Goal: Information Seeking & Learning: Check status

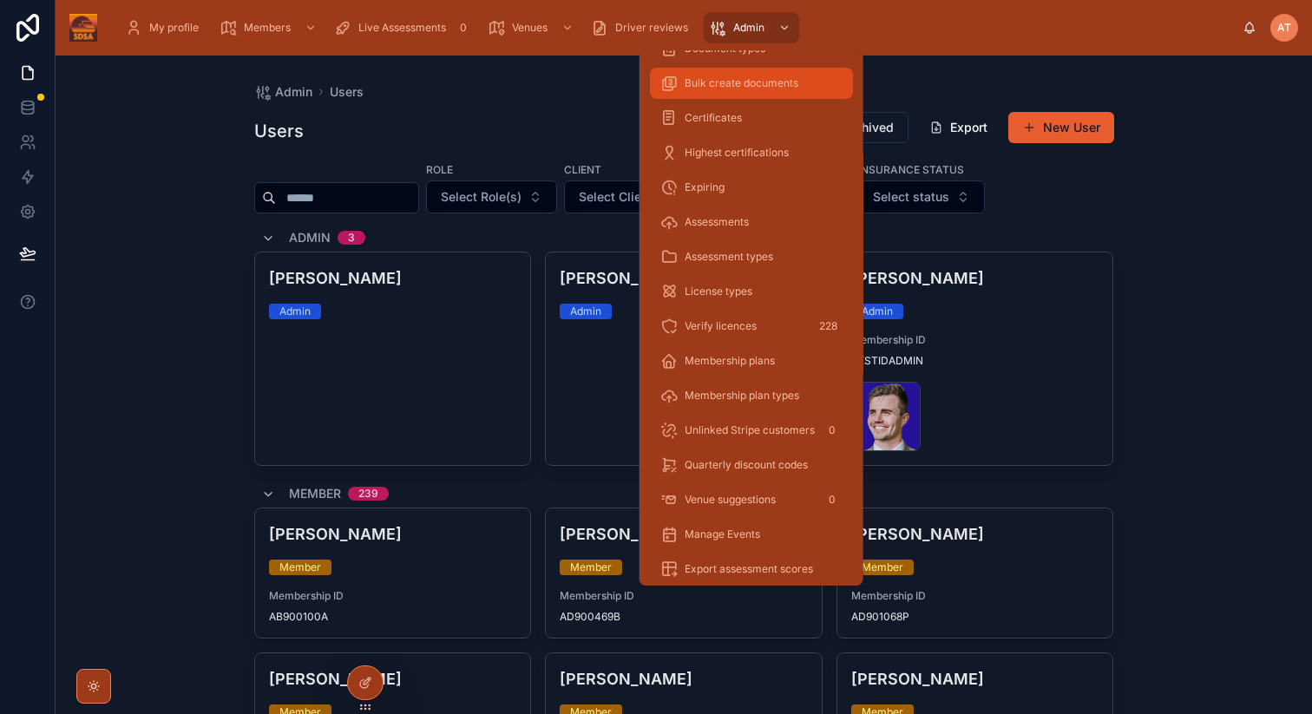
scroll to position [345, 0]
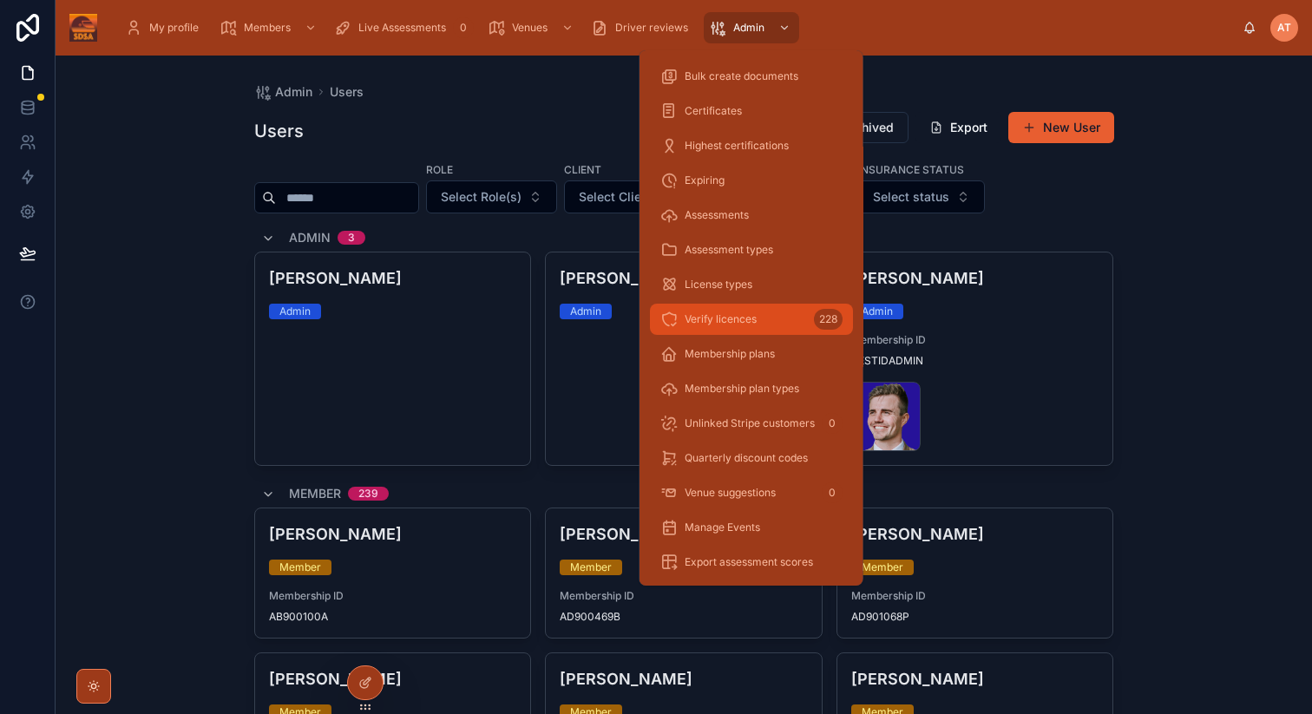
click at [742, 319] on span "Verify licences" at bounding box center [721, 319] width 72 height 14
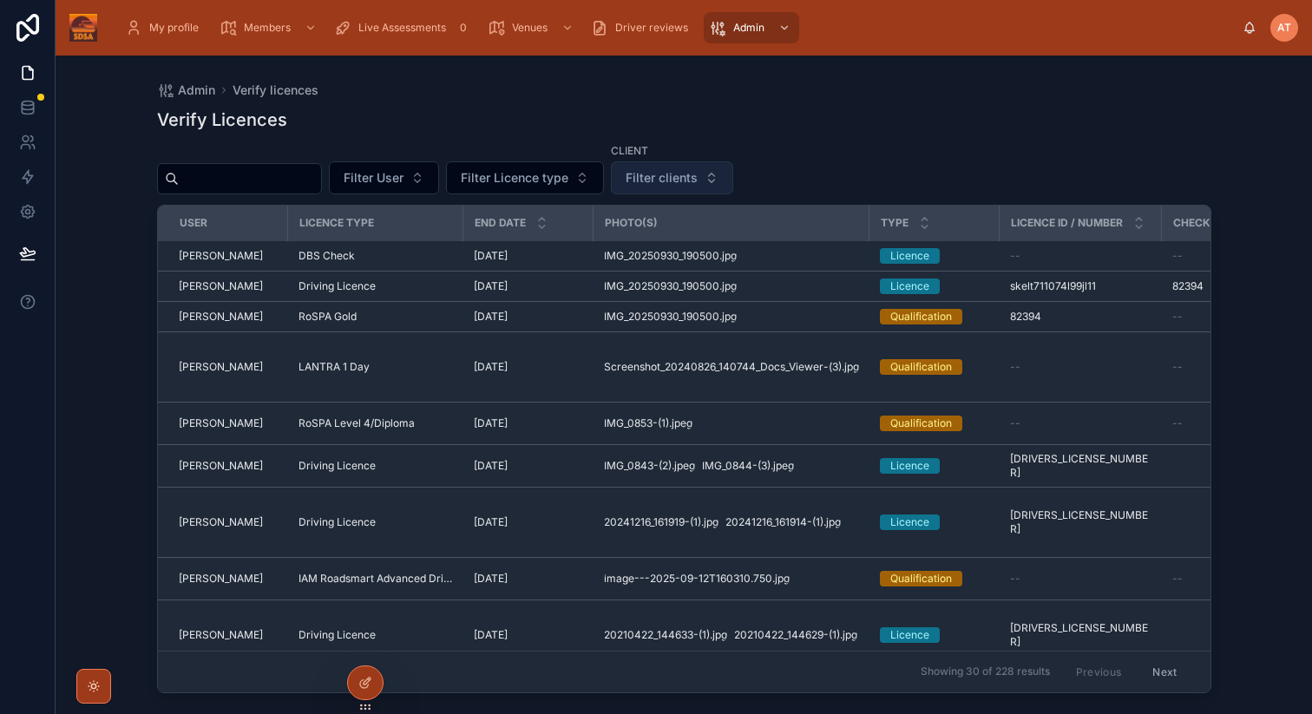
click at [680, 174] on span "Filter clients" at bounding box center [662, 177] width 72 height 17
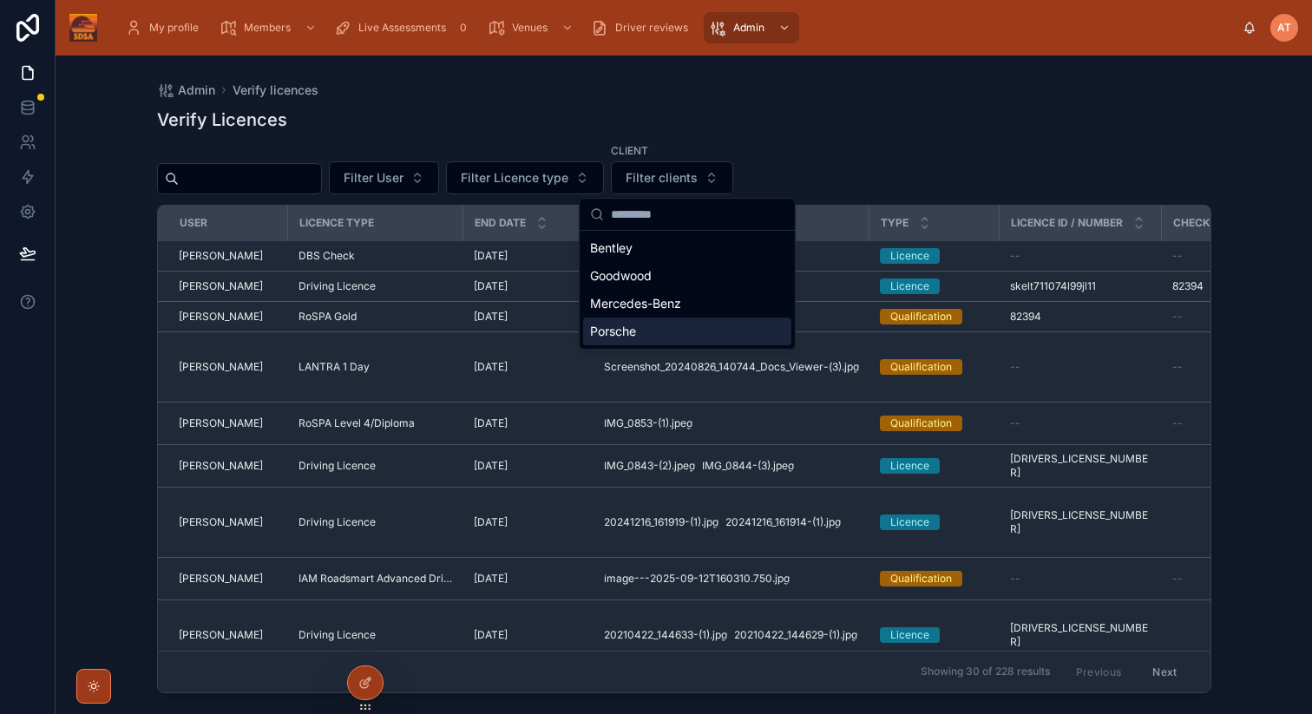
click at [623, 329] on span "Porsche" at bounding box center [613, 331] width 46 height 17
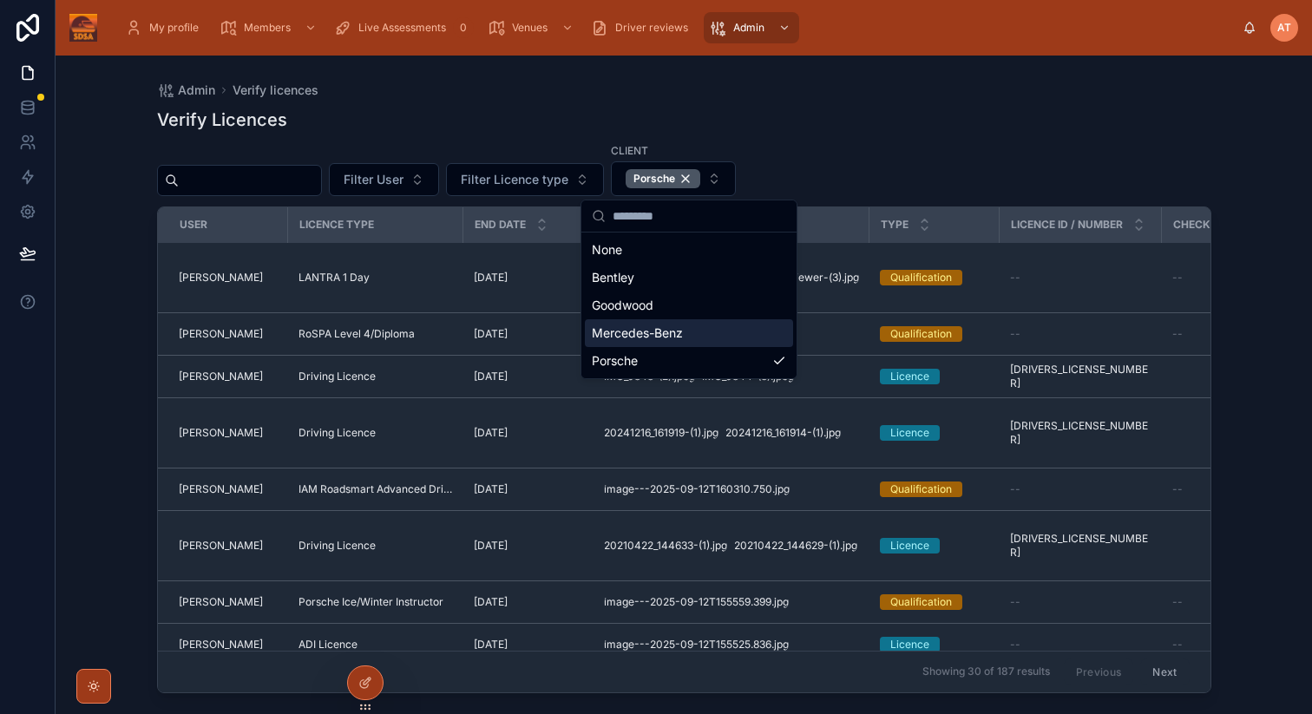
click at [1231, 291] on div "Admin Verify licences Verify Licences Filter User Filter Licence type Client Po…" at bounding box center [684, 375] width 1110 height 638
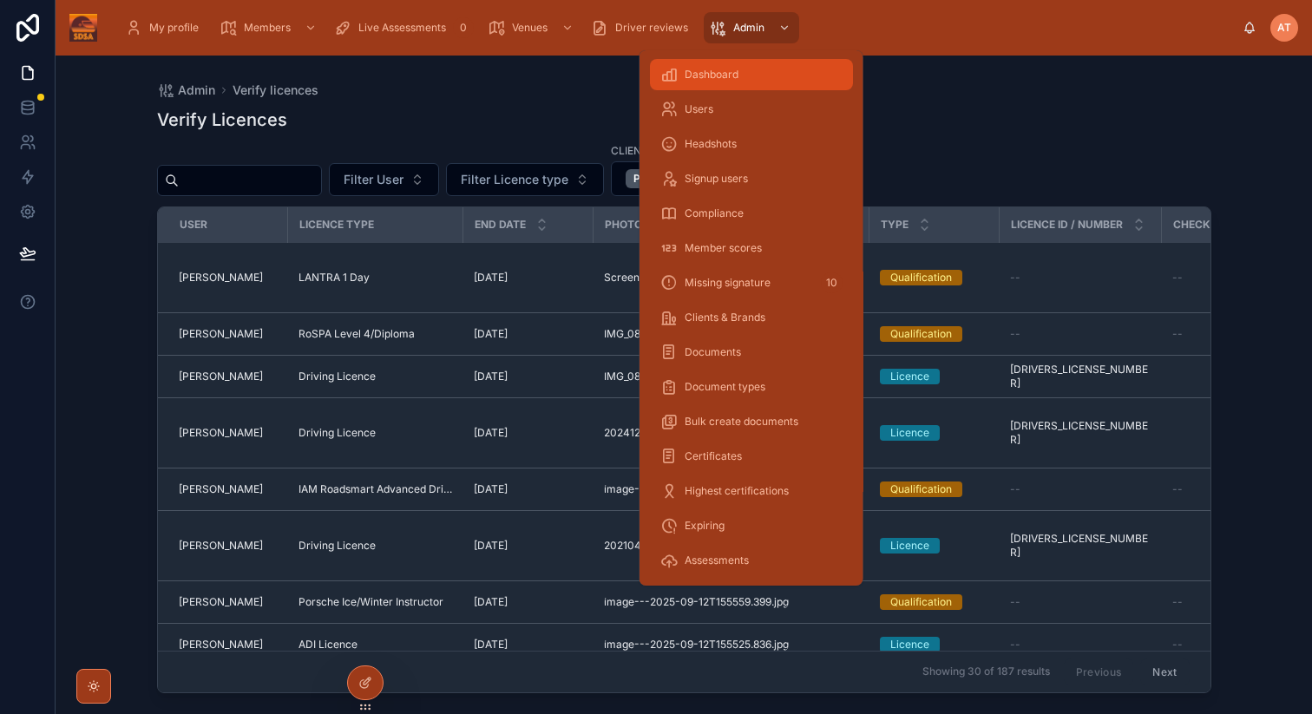
click at [736, 69] on span "Dashboard" at bounding box center [712, 75] width 54 height 14
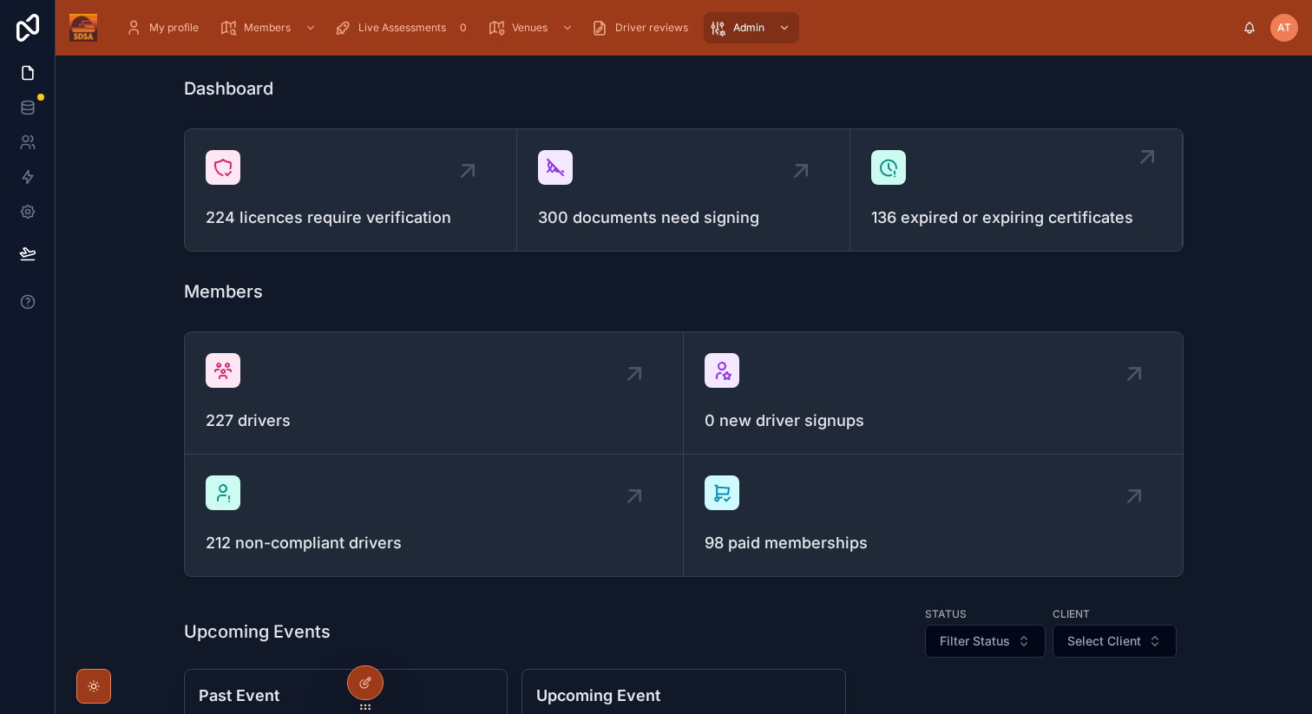
click at [1012, 171] on div "136 expired or expiring certificates" at bounding box center [1016, 190] width 290 height 80
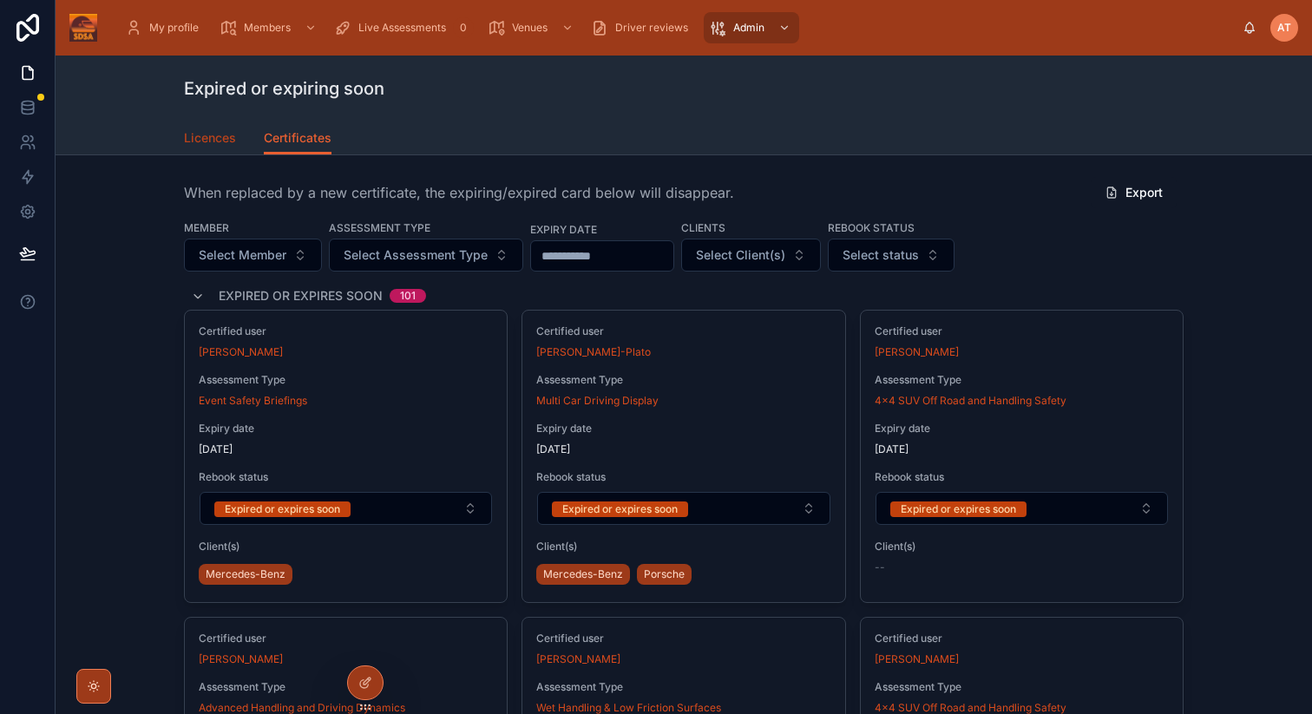
click at [211, 141] on span "Licences" at bounding box center [210, 137] width 52 height 17
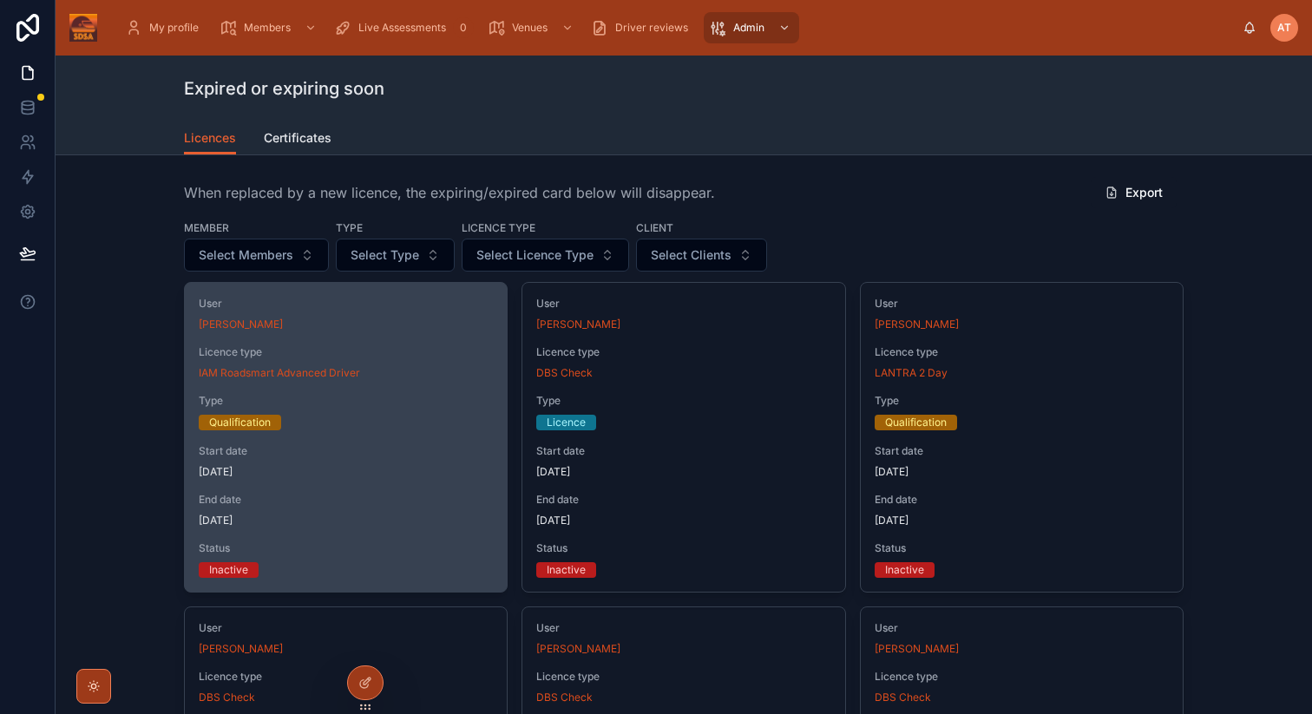
click at [312, 476] on span "[DATE]" at bounding box center [346, 472] width 294 height 14
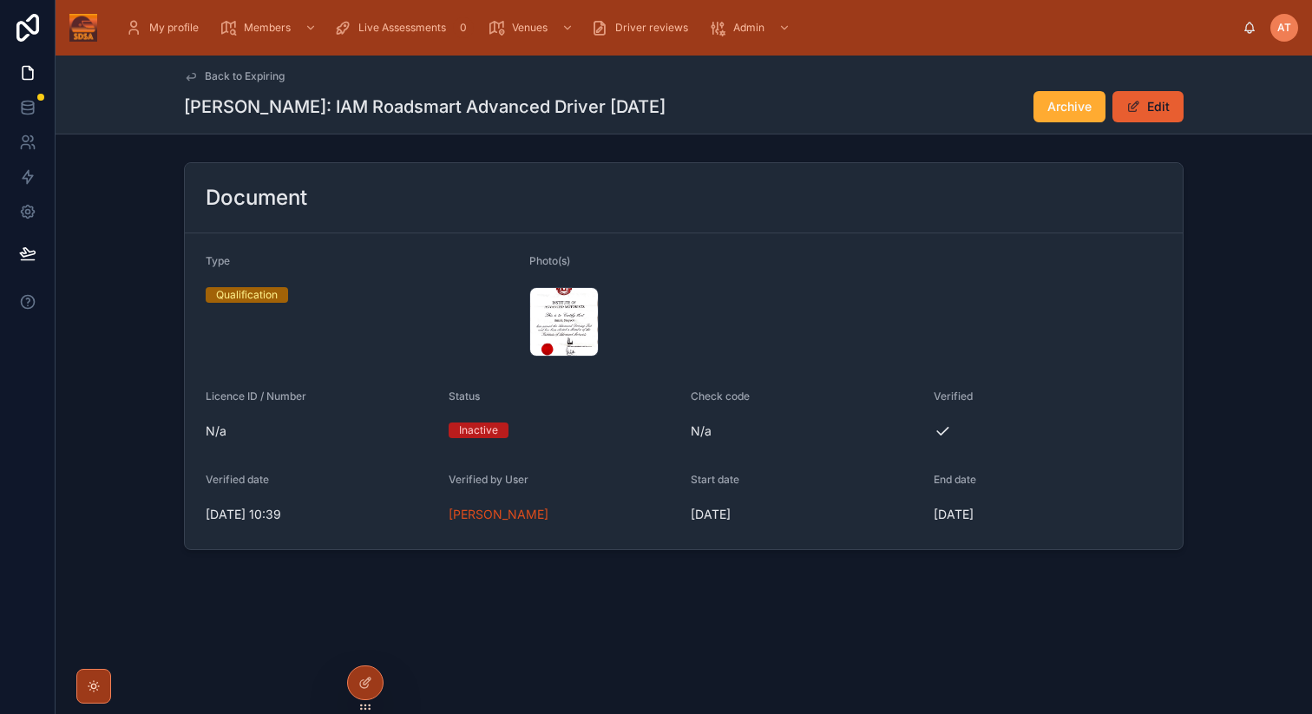
click at [244, 77] on span "Back to Expiring" at bounding box center [245, 76] width 80 height 14
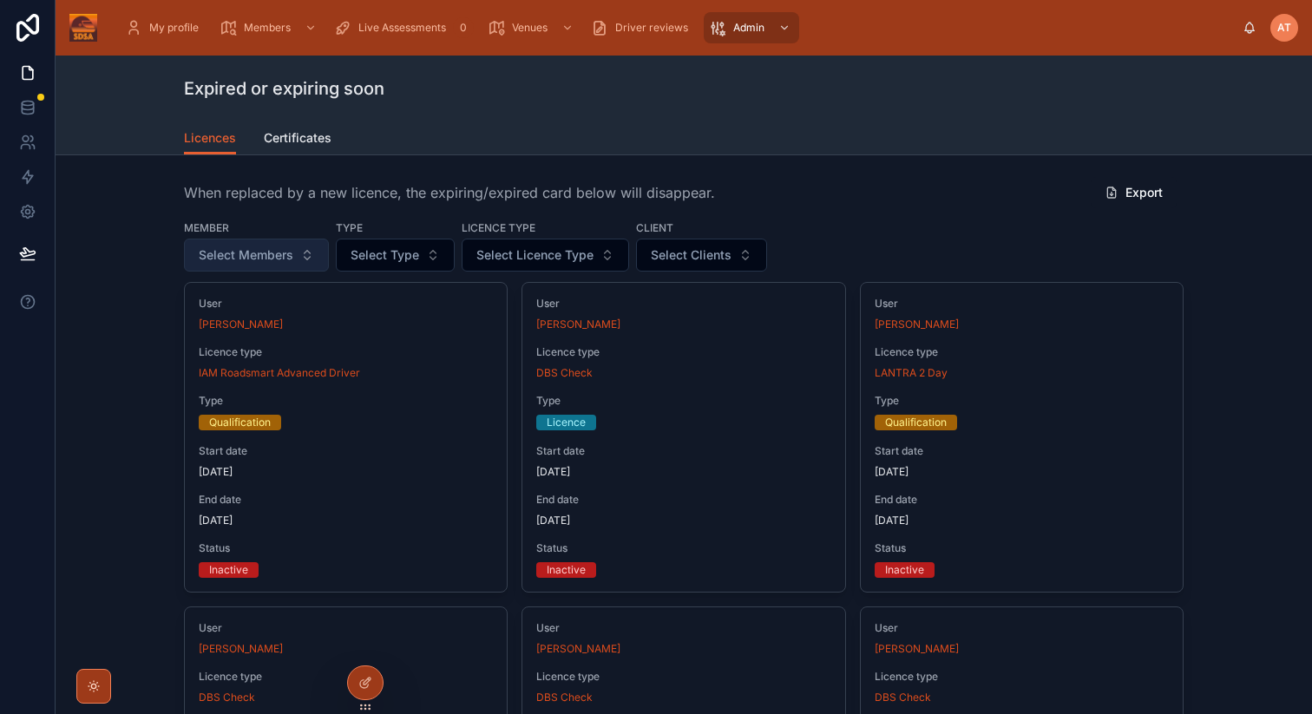
click at [241, 252] on span "Select Members" at bounding box center [246, 254] width 95 height 17
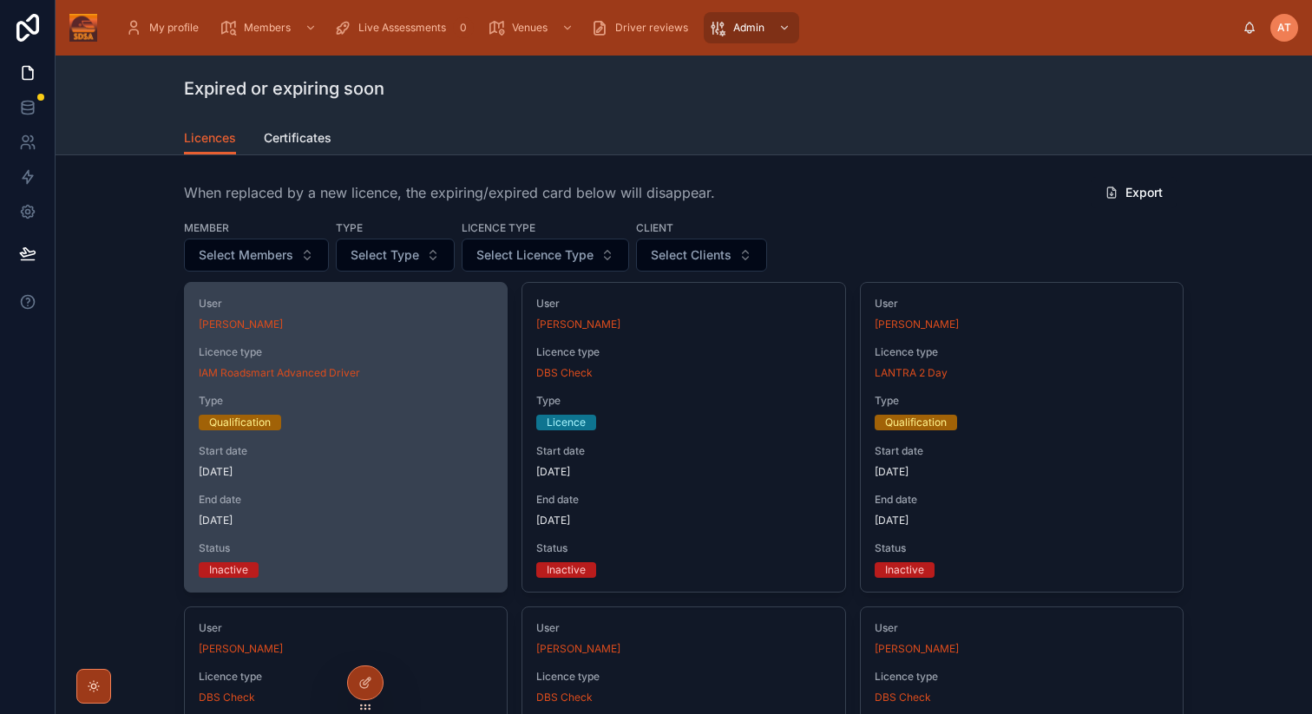
click at [312, 503] on span "End date" at bounding box center [346, 500] width 294 height 14
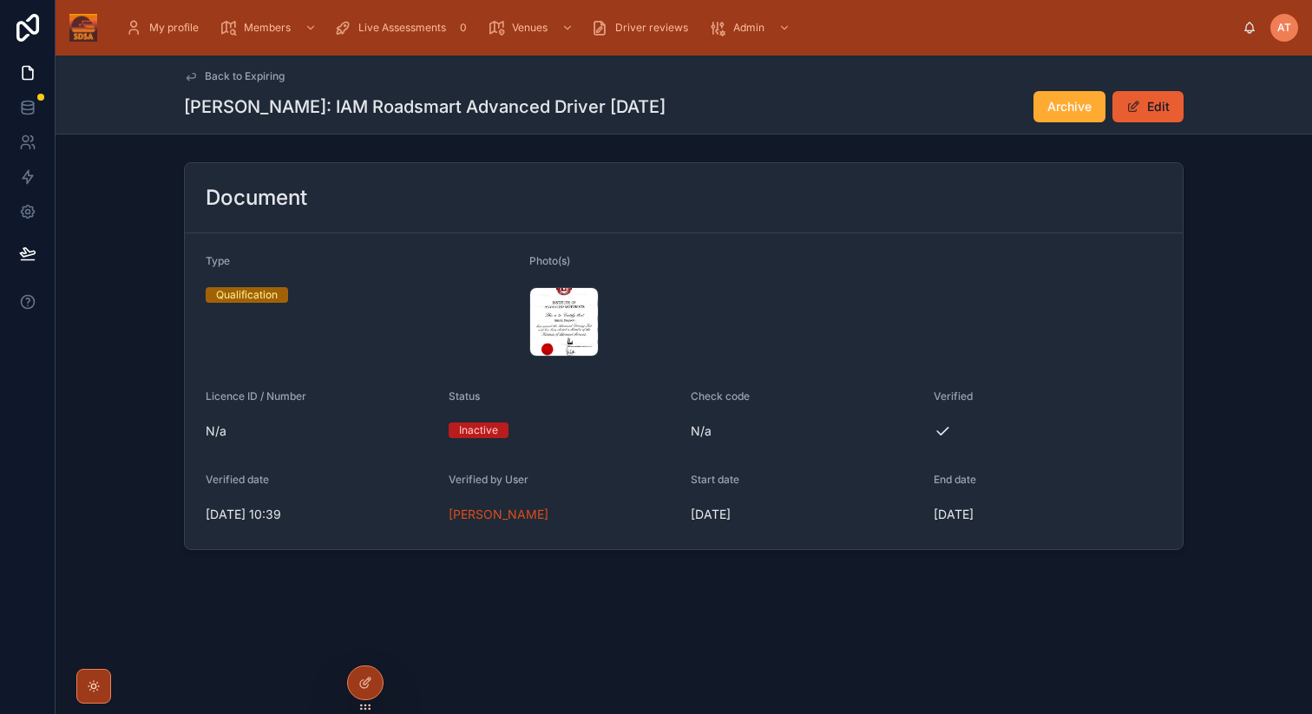
click at [241, 77] on span "Back to Expiring" at bounding box center [245, 76] width 80 height 14
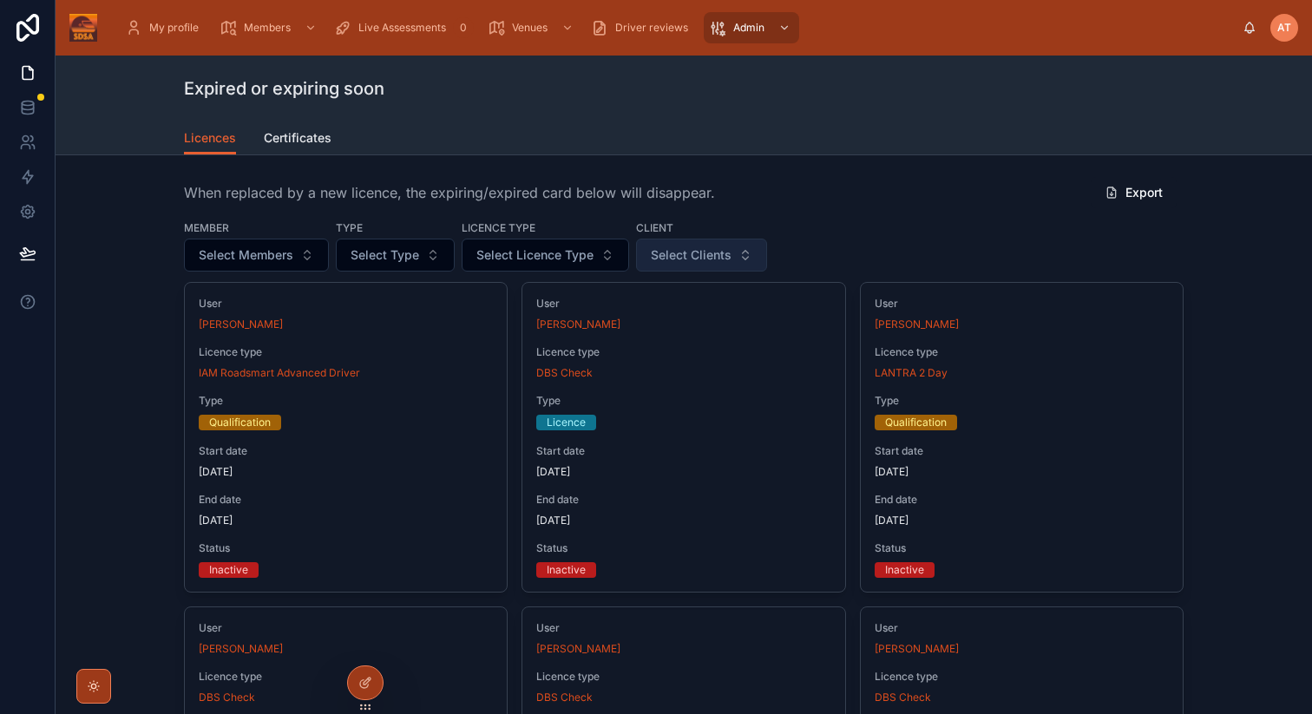
click at [754, 253] on button "Select Clients" at bounding box center [701, 255] width 131 height 33
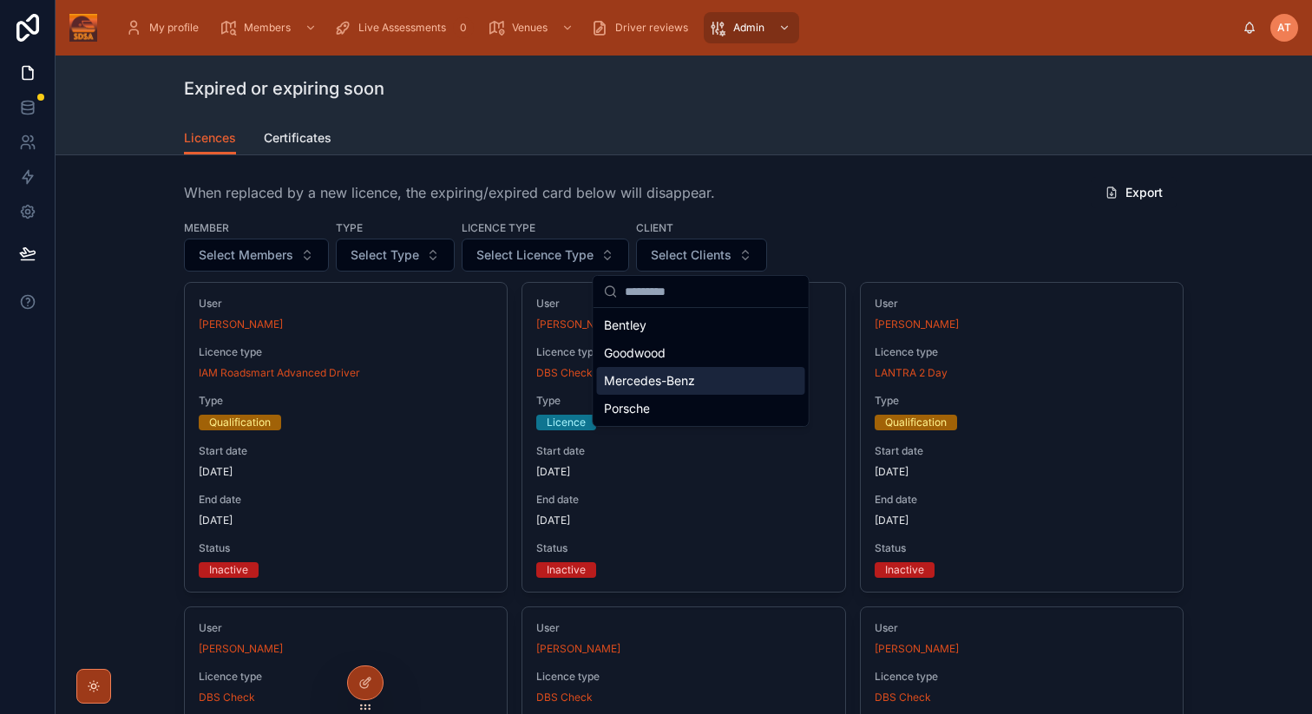
click at [645, 378] on span "Mercedes-Benz" at bounding box center [649, 380] width 91 height 17
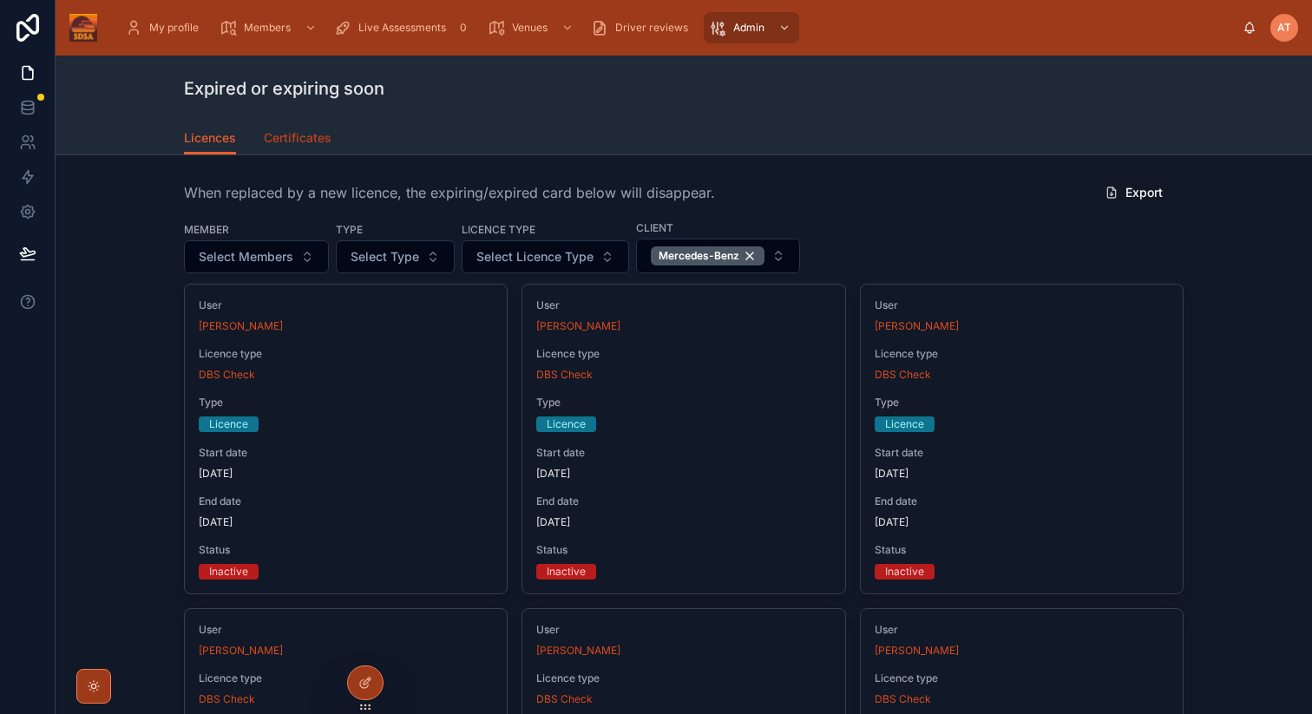
click at [292, 136] on span "Certificates" at bounding box center [298, 137] width 68 height 17
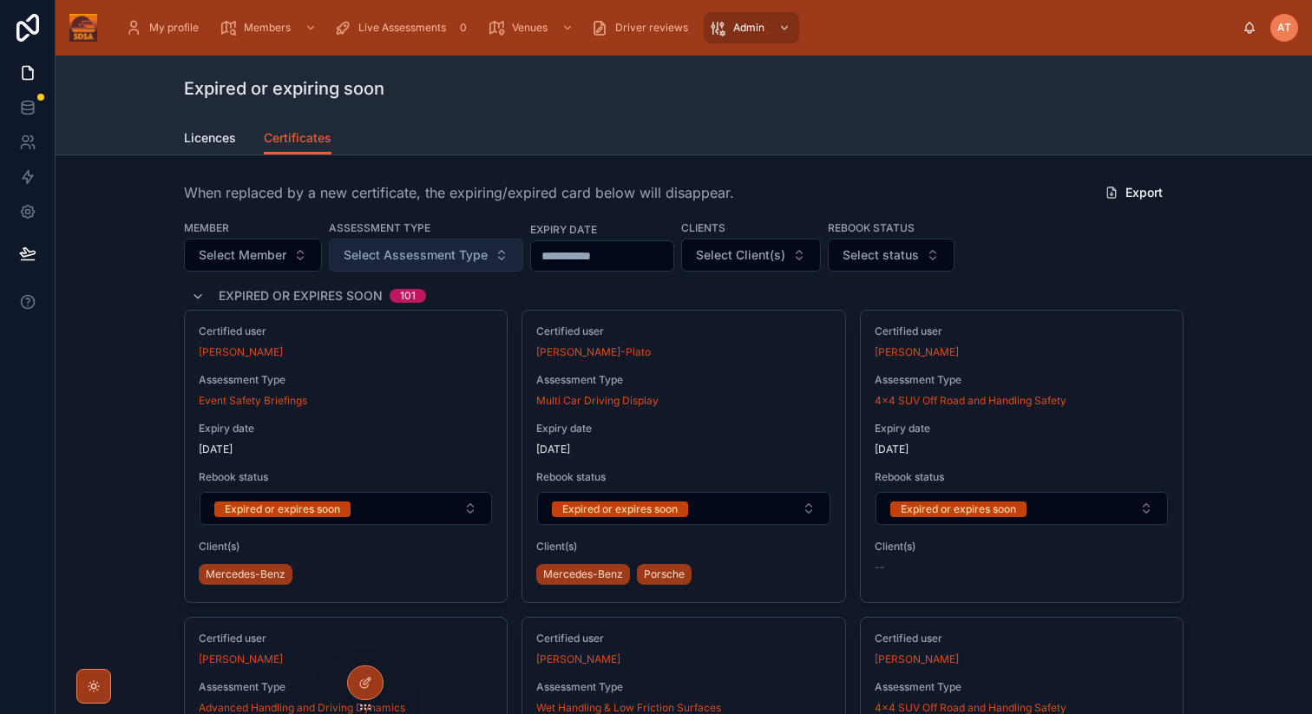
click at [403, 258] on span "Select Assessment Type" at bounding box center [416, 254] width 144 height 17
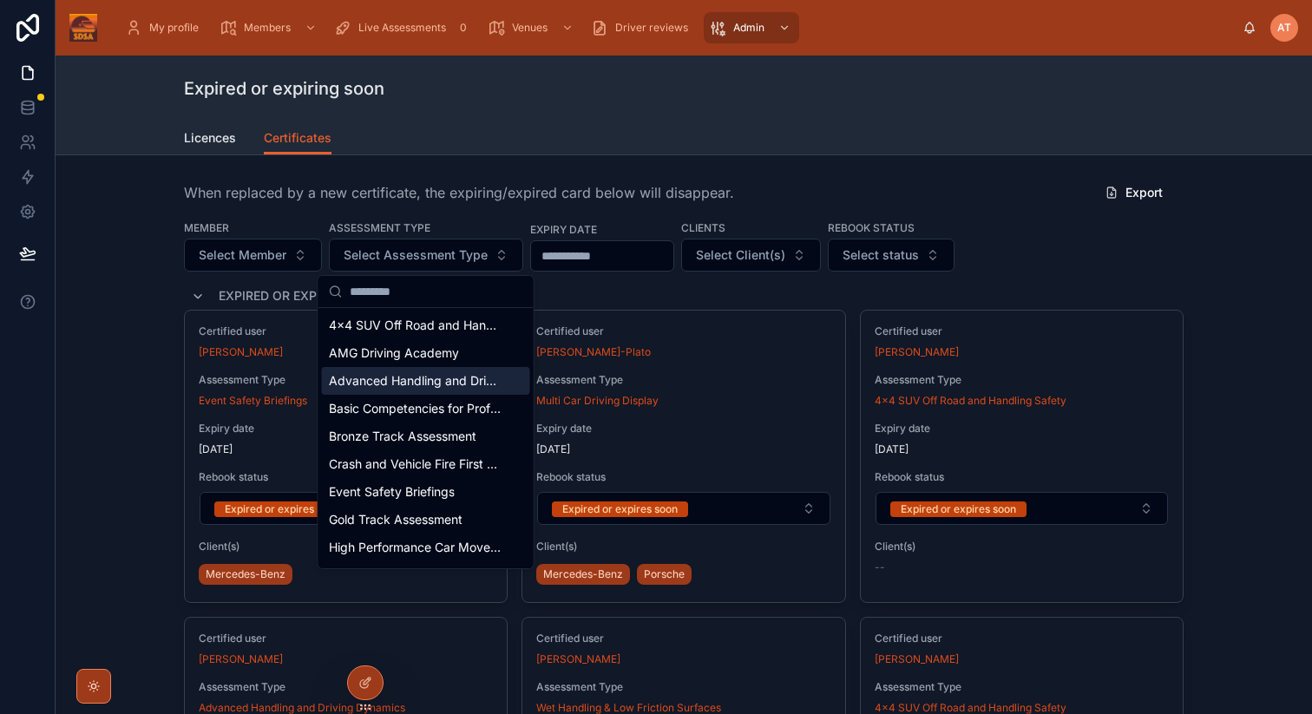
click at [379, 381] on span "Advanced Handling and Driving Dynamics" at bounding box center [416, 380] width 174 height 17
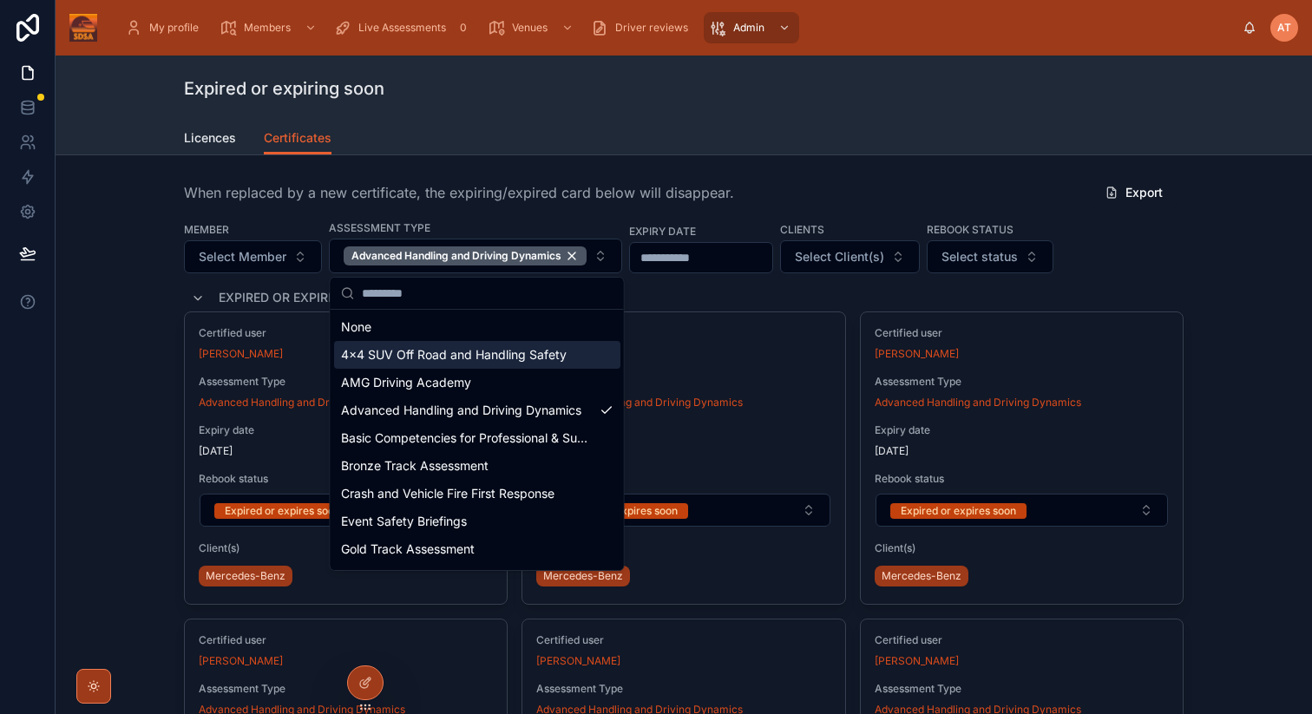
click at [403, 357] on span "4x4 SUV Off Road and Handling Safety" at bounding box center [454, 354] width 226 height 17
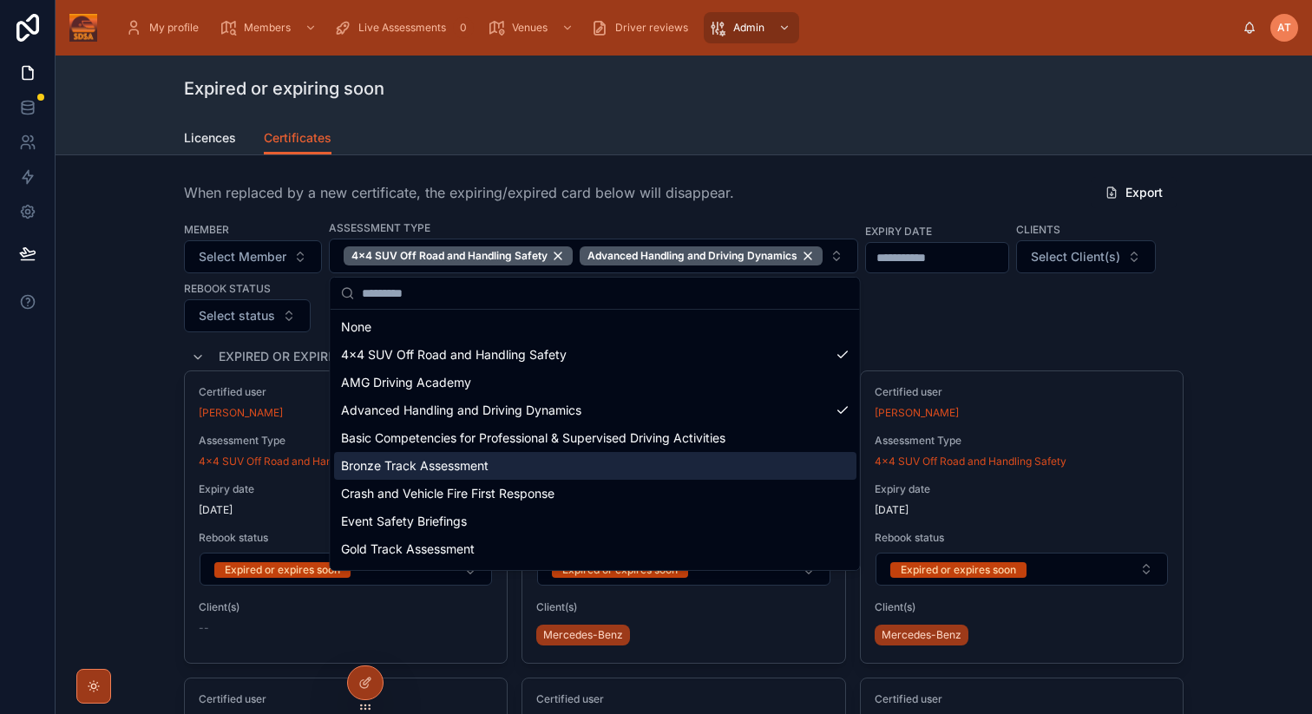
scroll to position [302, 0]
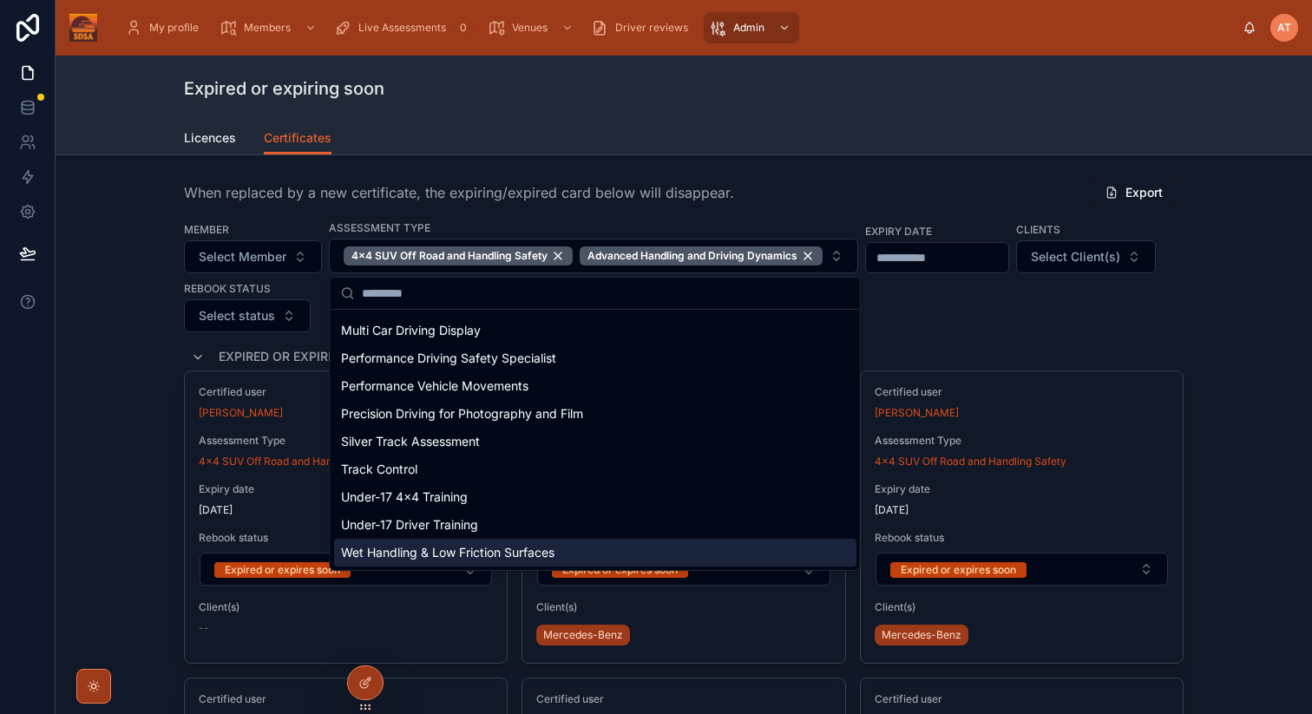
click at [394, 556] on span "Wet Handling & Low Friction Surfaces" at bounding box center [447, 552] width 213 height 17
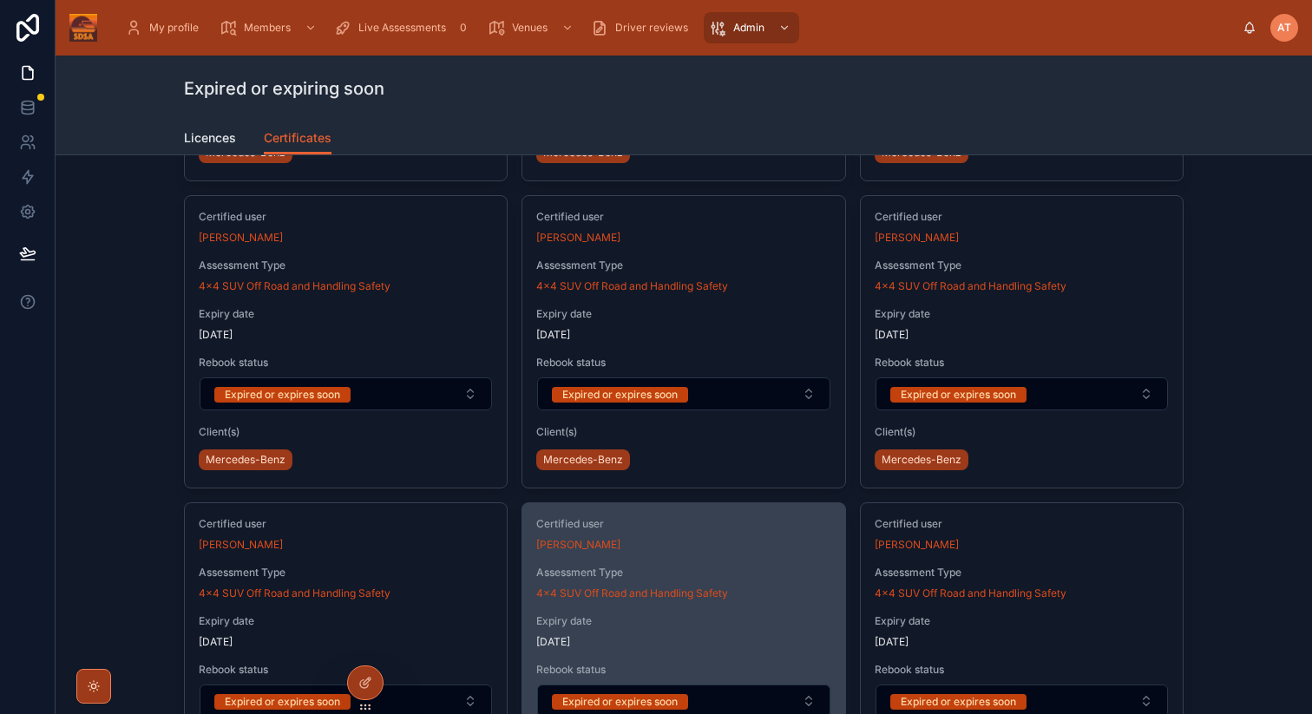
scroll to position [778, 0]
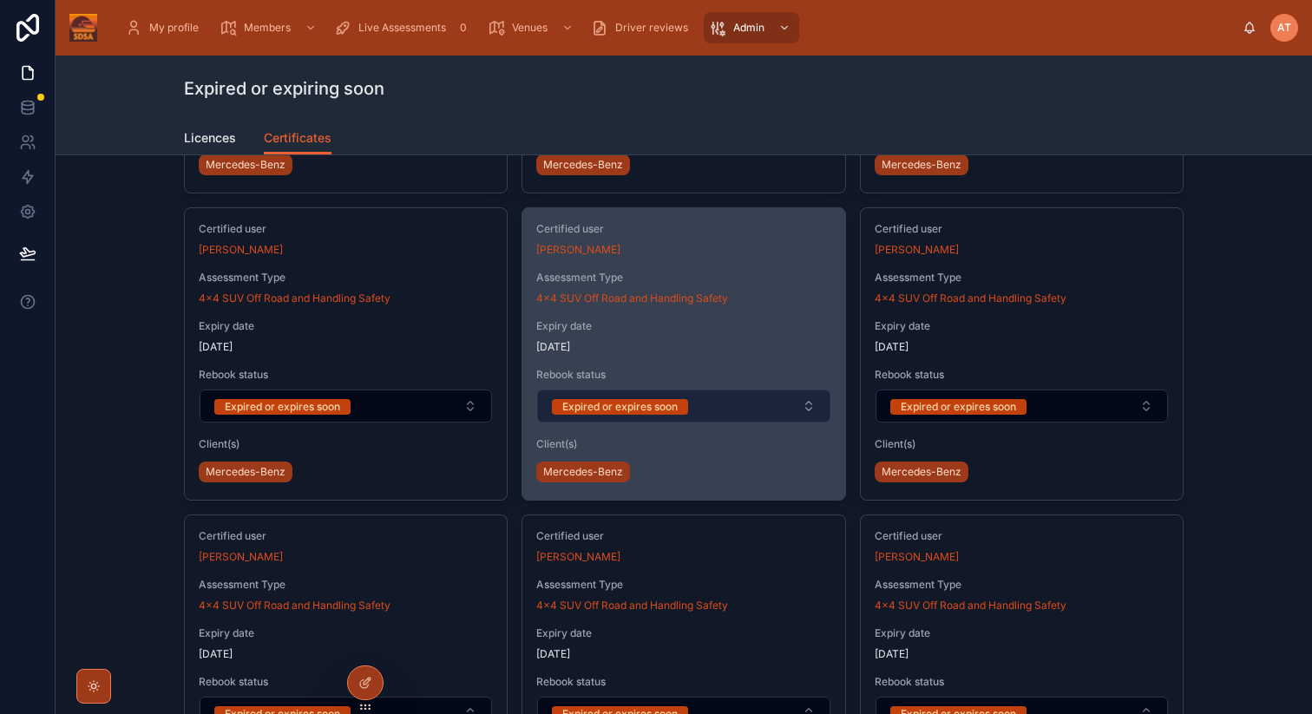
click at [726, 401] on button "Expired or expires soon" at bounding box center [683, 406] width 292 height 33
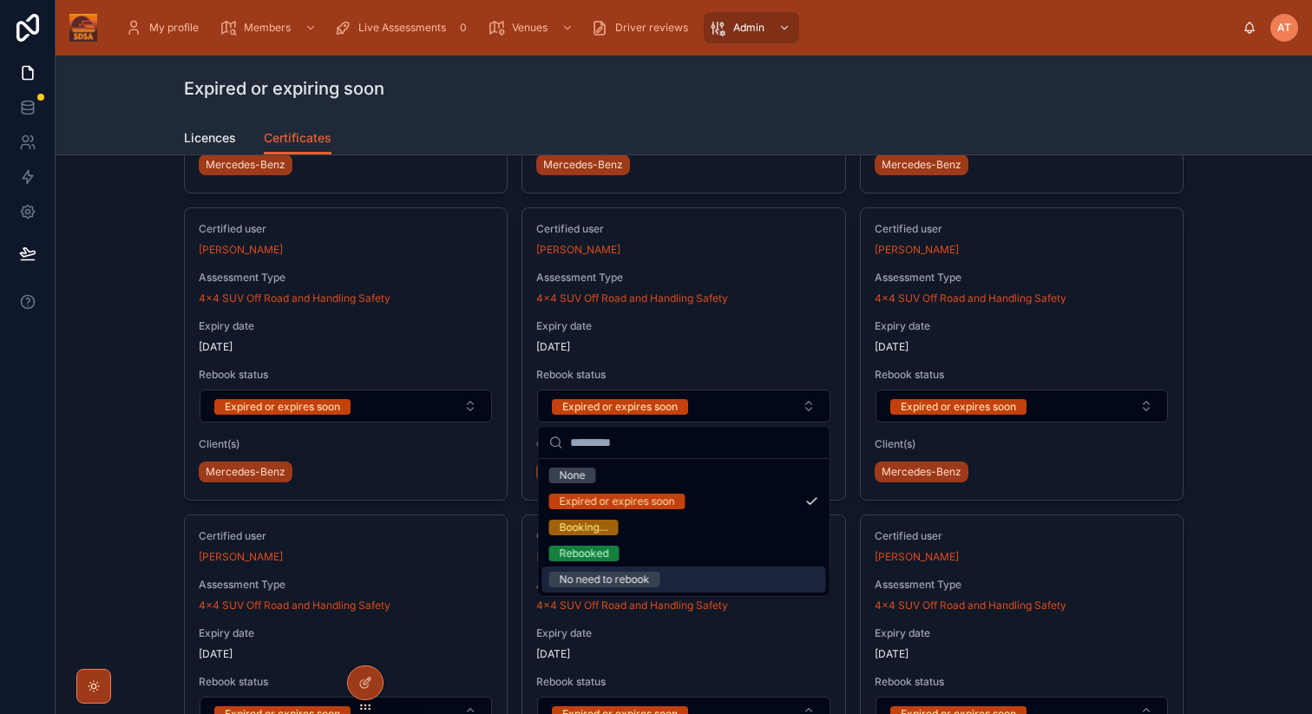
click at [594, 580] on div "No need to rebook" at bounding box center [605, 580] width 90 height 16
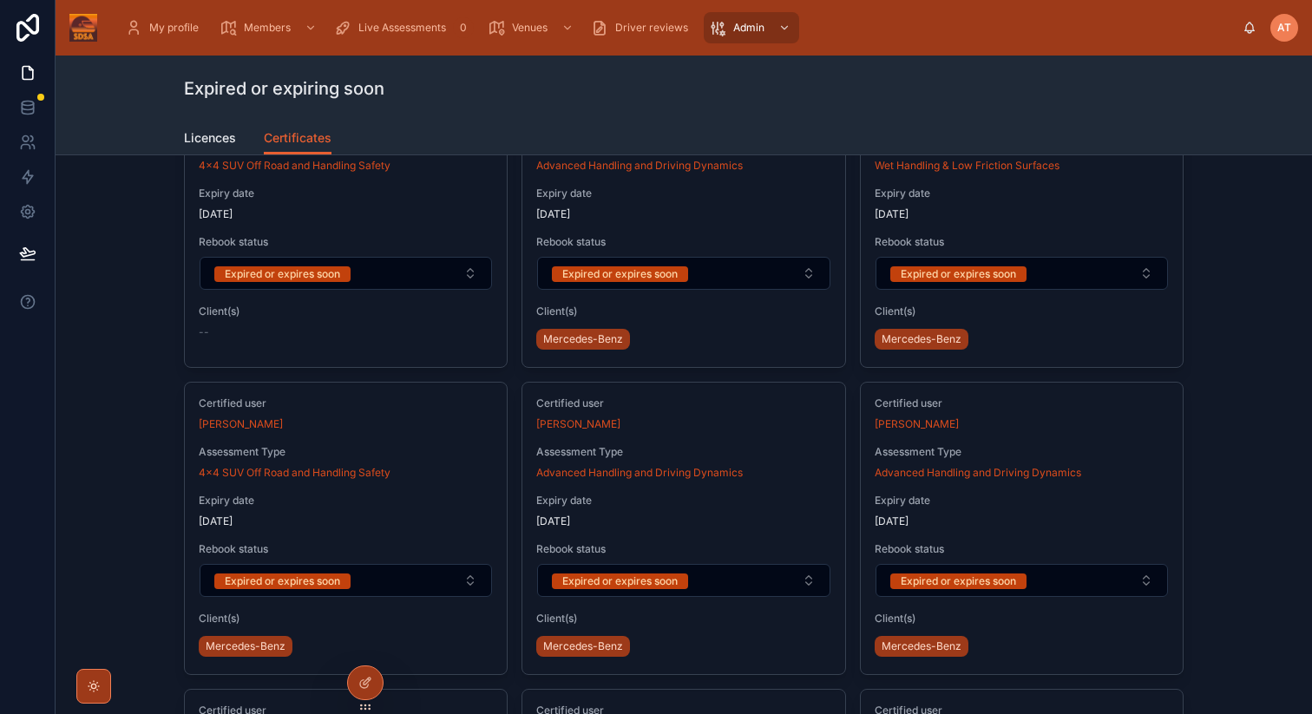
scroll to position [0, 0]
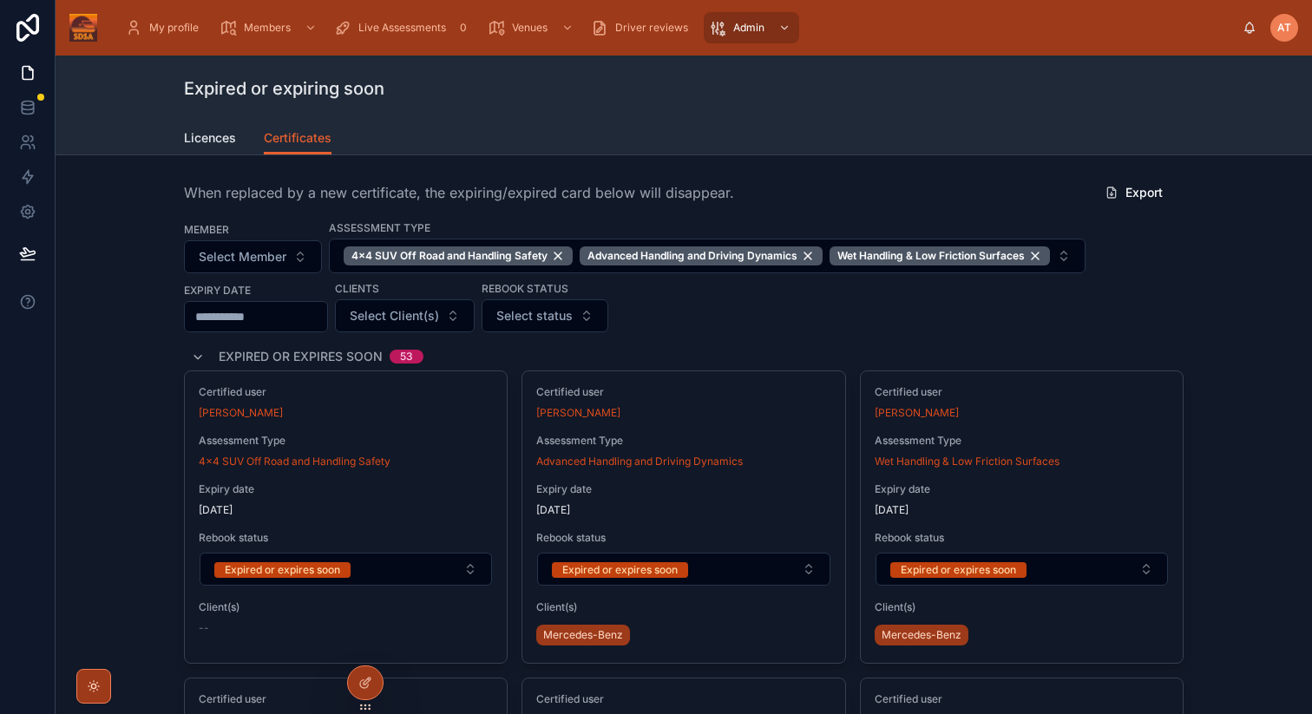
click at [1180, 322] on div "Member Select Member Assessment Type 4x4 SUV Off Road and Handling Safety Advan…" at bounding box center [684, 276] width 1000 height 113
click at [197, 141] on span "Licences" at bounding box center [210, 137] width 52 height 17
